Goal: Task Accomplishment & Management: Use online tool/utility

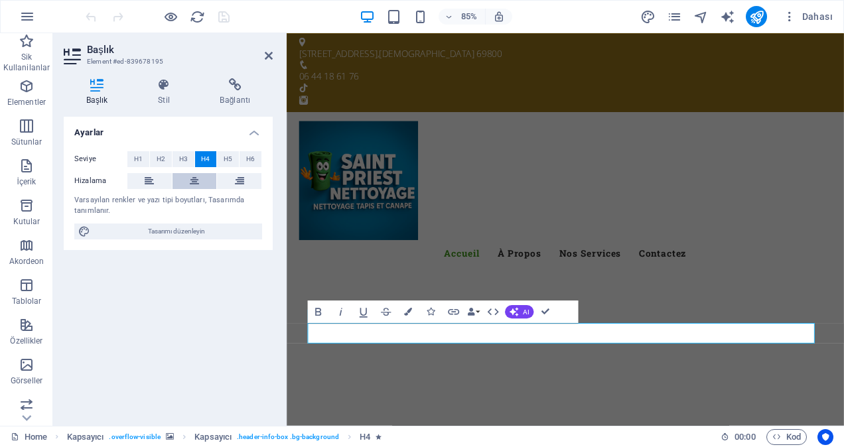
click at [188, 179] on button at bounding box center [195, 181] width 44 height 16
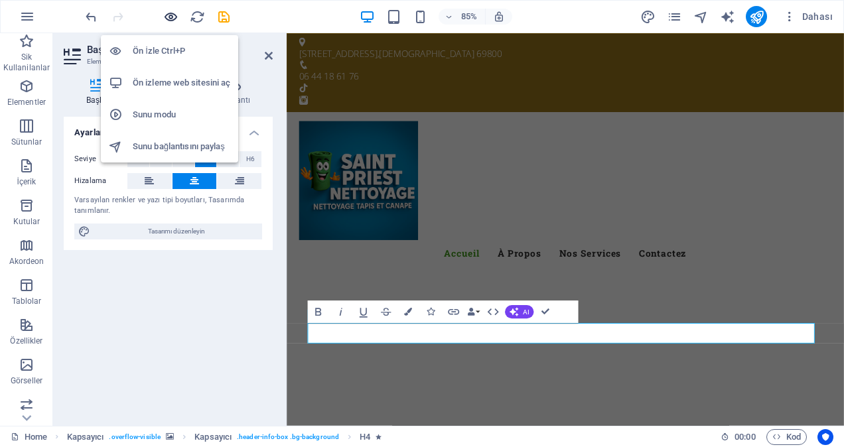
click at [167, 9] on icon "button" at bounding box center [170, 16] width 15 height 15
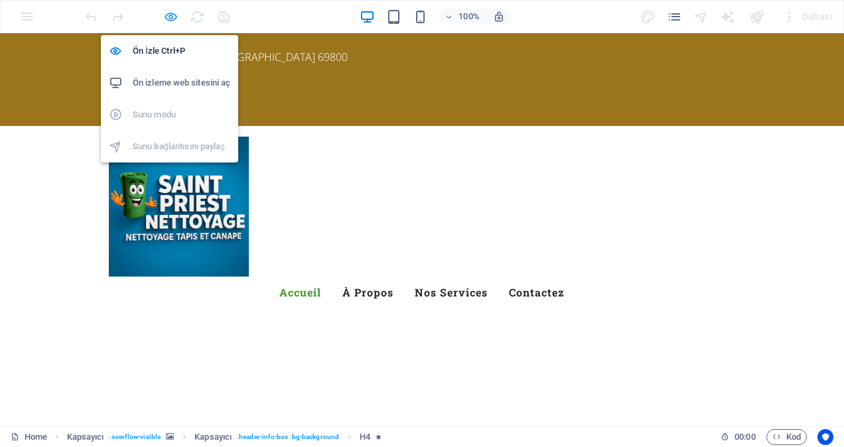
click at [175, 13] on icon "button" at bounding box center [170, 16] width 15 height 15
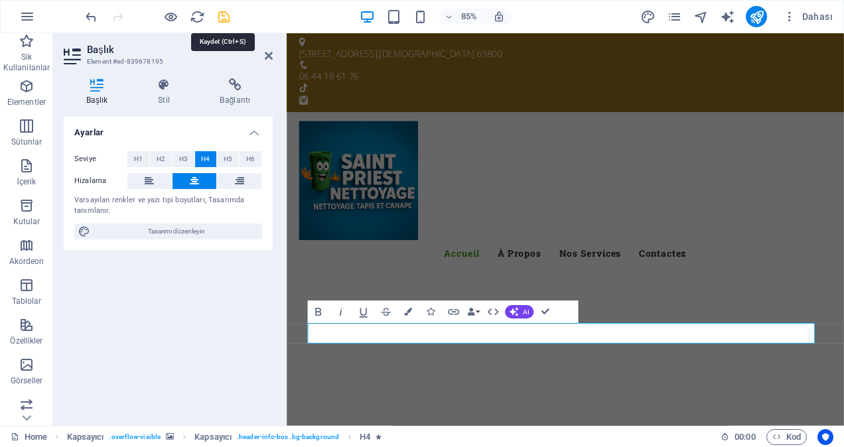
click at [221, 13] on icon "save" at bounding box center [223, 16] width 15 height 15
click at [269, 57] on icon at bounding box center [269, 55] width 8 height 11
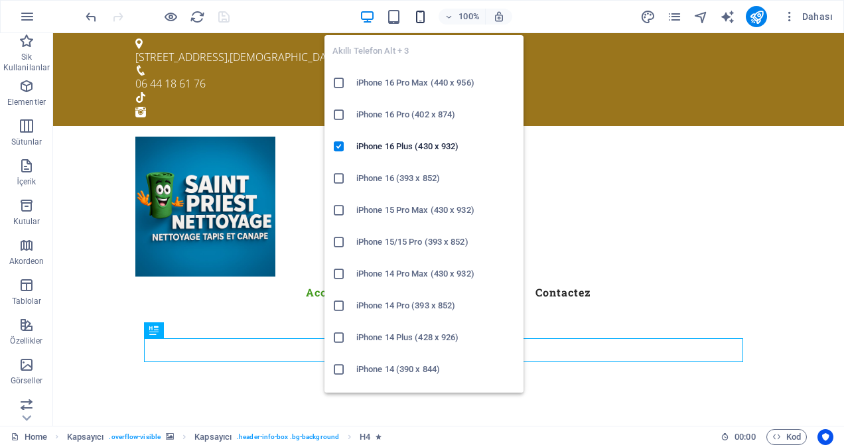
click at [421, 9] on icon "button" at bounding box center [420, 16] width 15 height 15
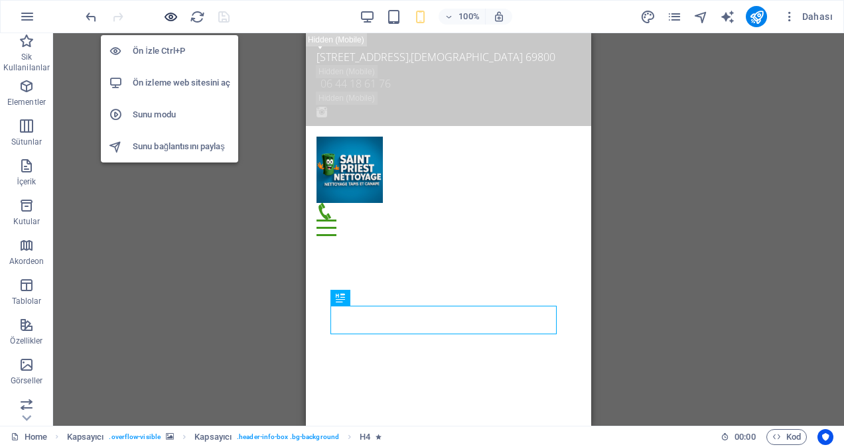
click at [173, 17] on icon "button" at bounding box center [170, 16] width 15 height 15
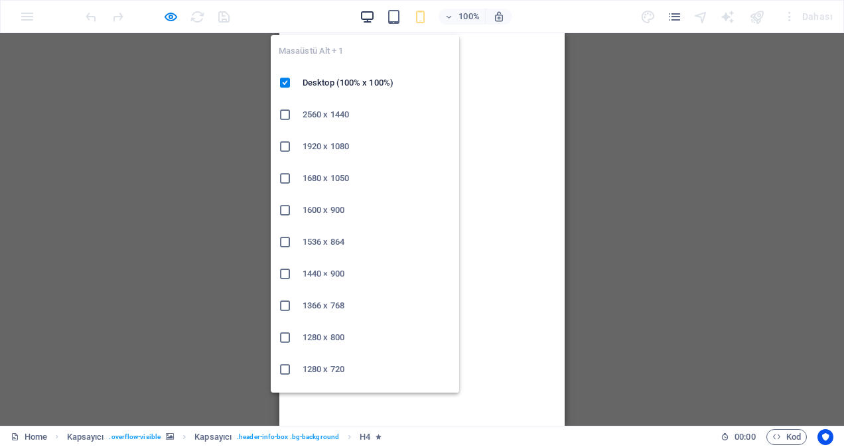
click at [367, 15] on icon "button" at bounding box center [367, 16] width 15 height 15
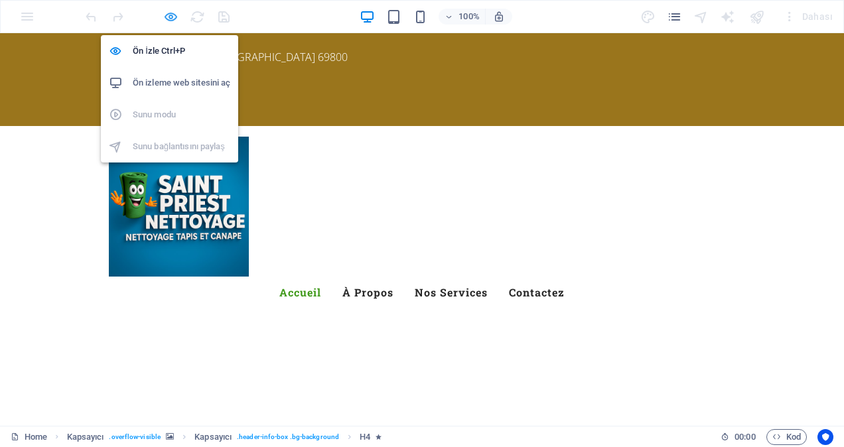
click at [169, 15] on icon "button" at bounding box center [170, 16] width 15 height 15
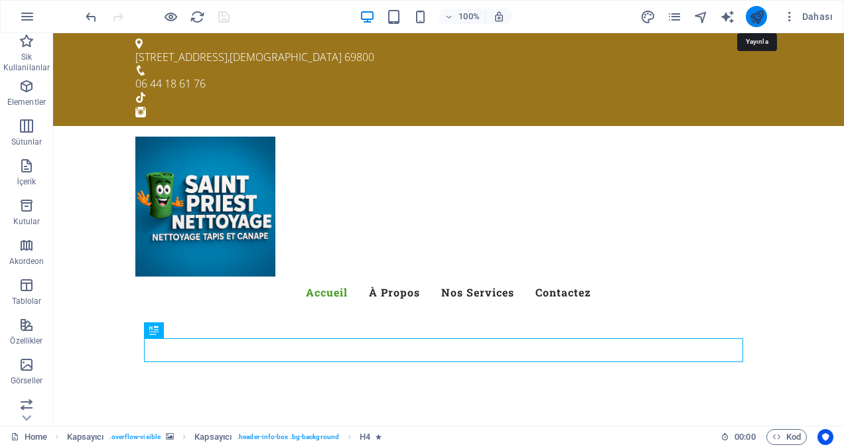
click at [754, 19] on icon "publish" at bounding box center [756, 16] width 15 height 15
